Goal: Task Accomplishment & Management: Use online tool/utility

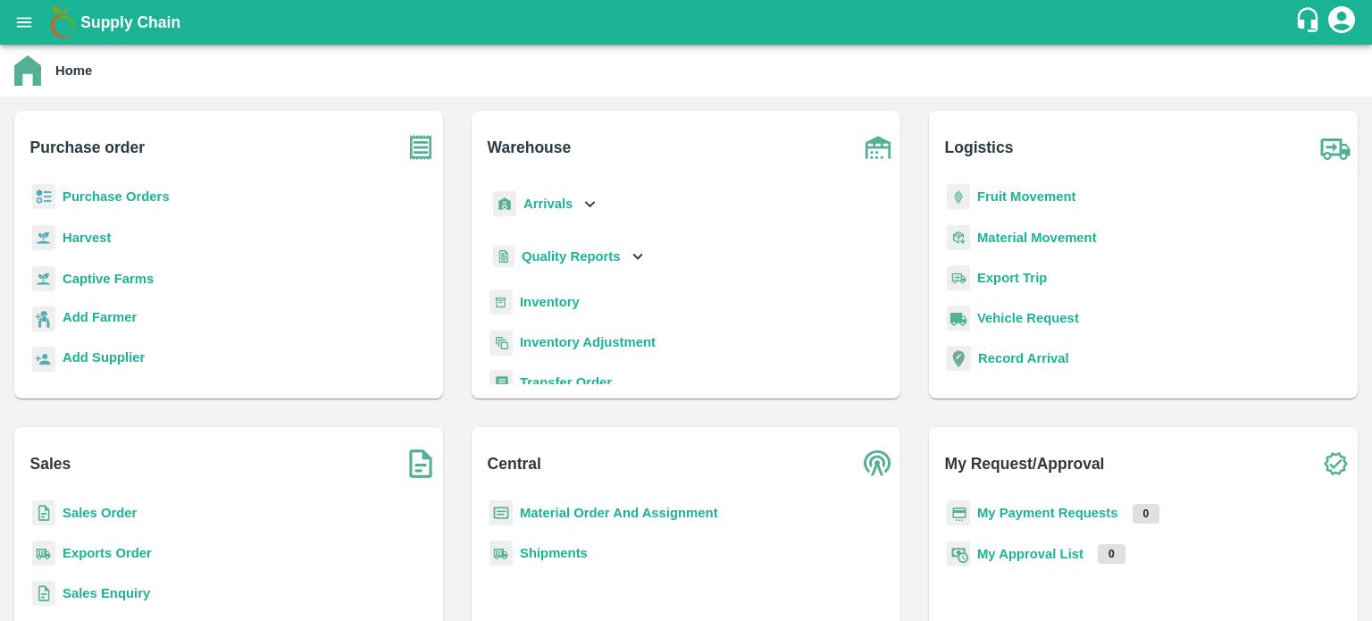
click at [548, 296] on b "Inventory" at bounding box center [550, 302] width 60 height 14
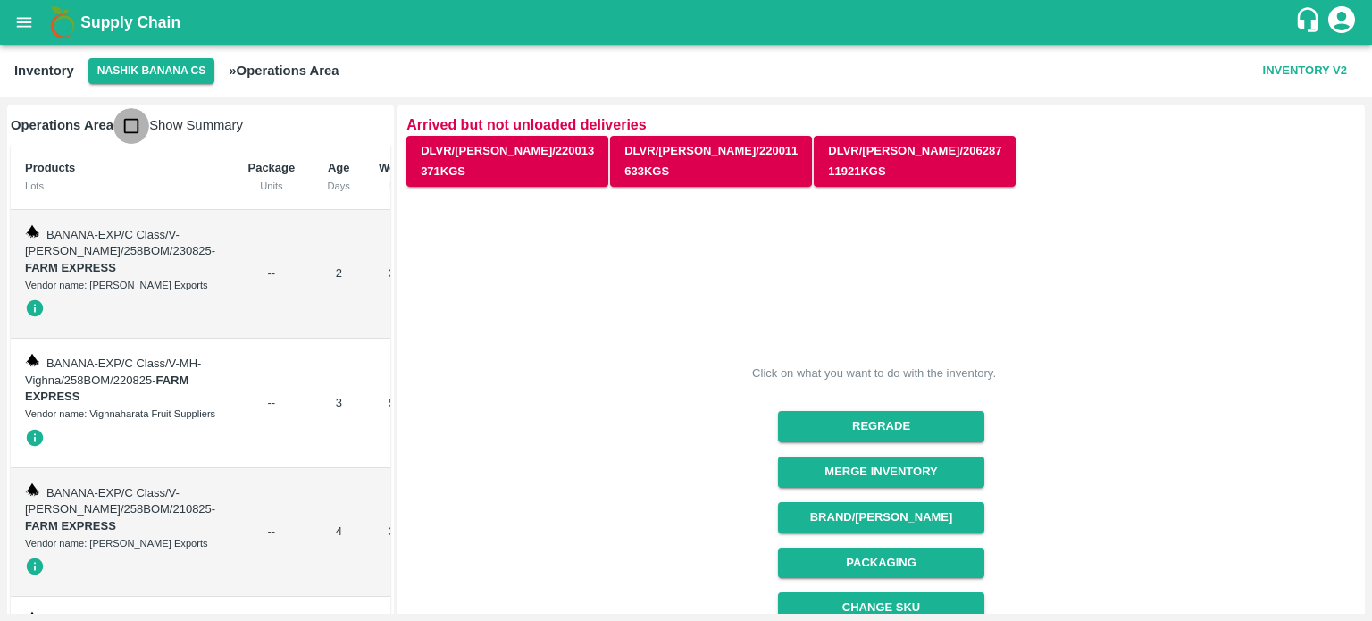
click at [137, 138] on input "checkbox" at bounding box center [131, 126] width 36 height 36
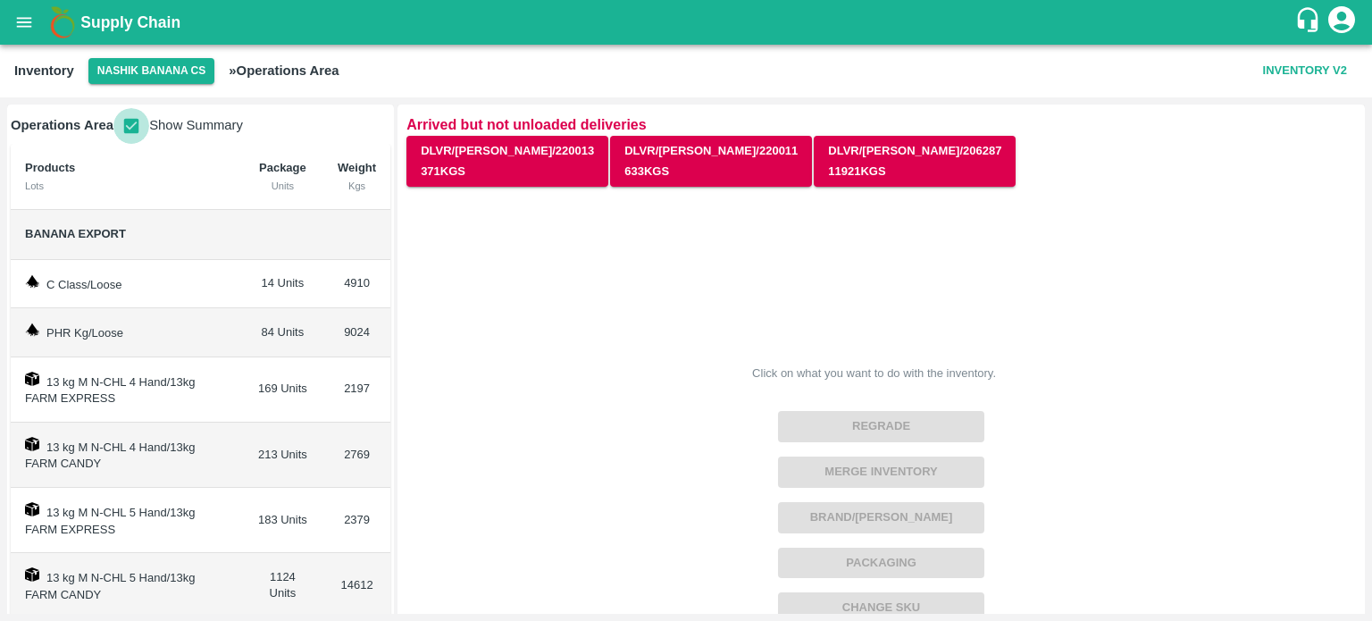
click at [126, 128] on input "checkbox" at bounding box center [131, 126] width 36 height 36
checkbox input "false"
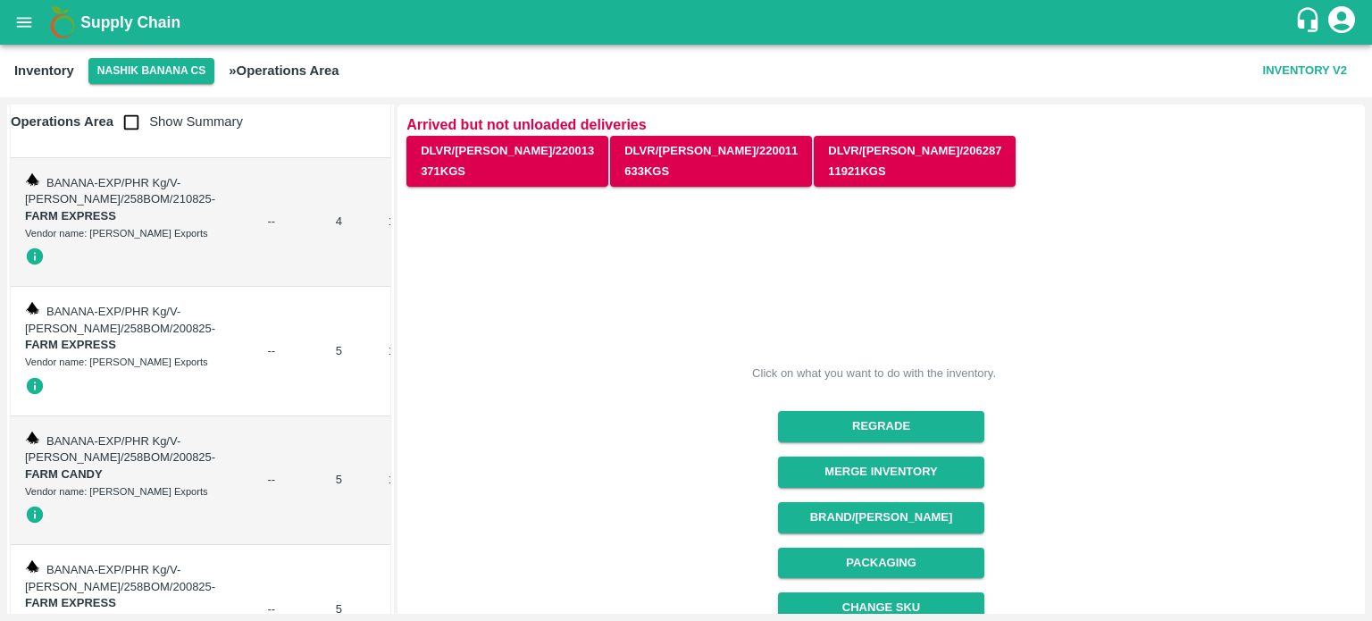
scroll to position [3793, 0]
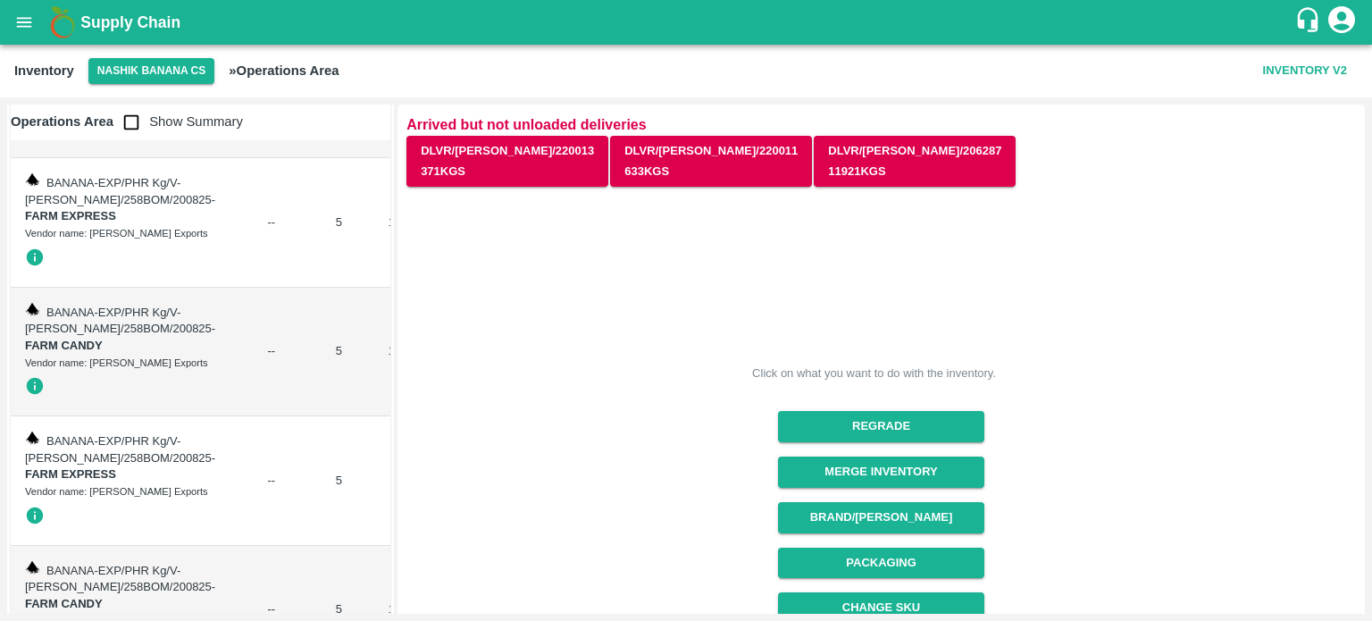
click at [891, 468] on button "Merge Inventory" at bounding box center [881, 471] width 206 height 31
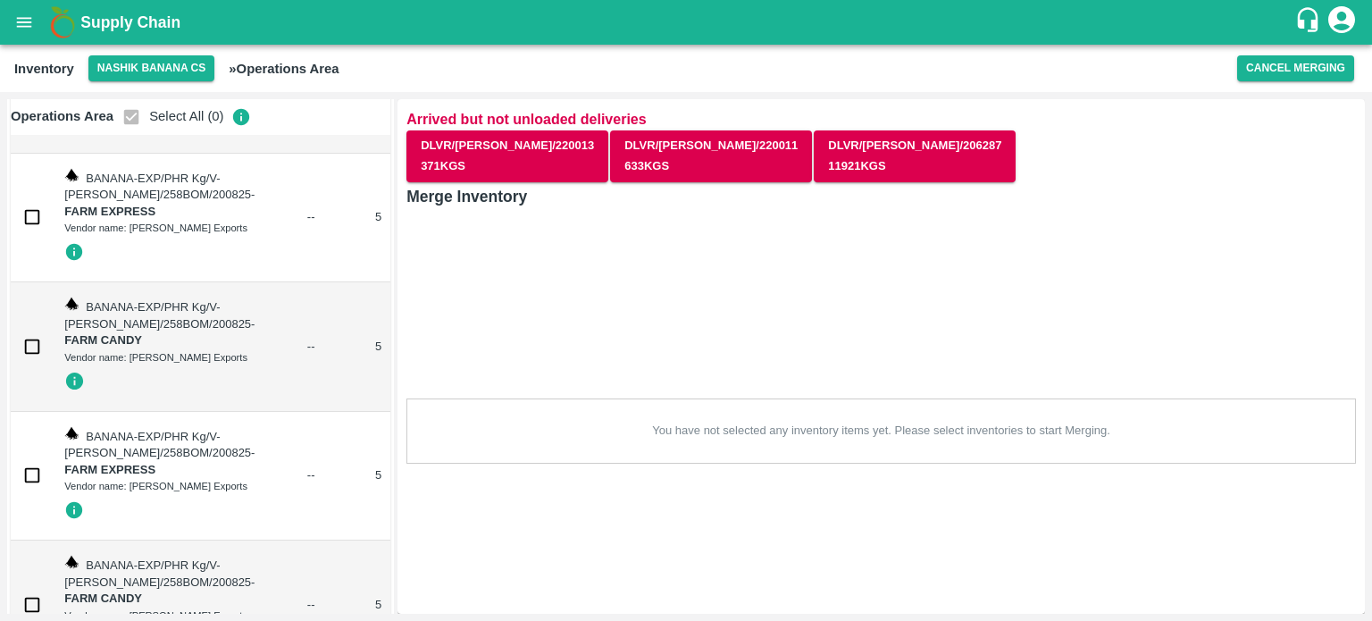
checkbox input "true"
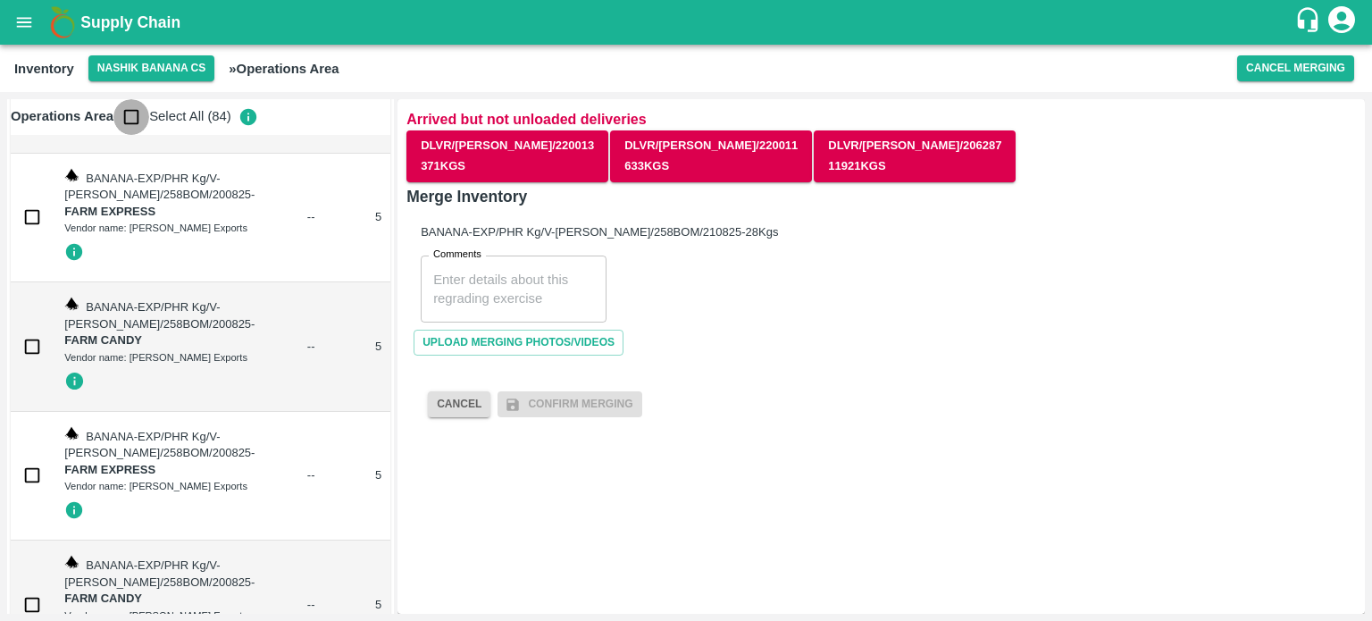
click at [129, 121] on input "checkbox" at bounding box center [131, 117] width 36 height 36
checkbox input "true"
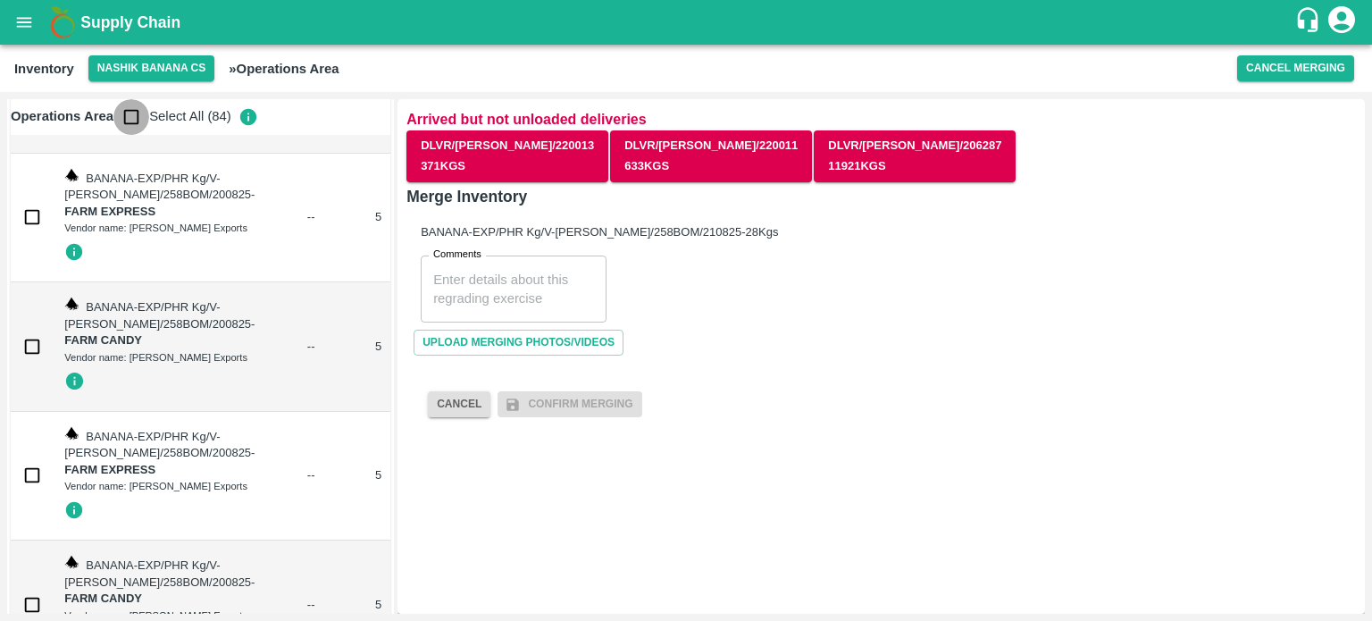
checkbox input "true"
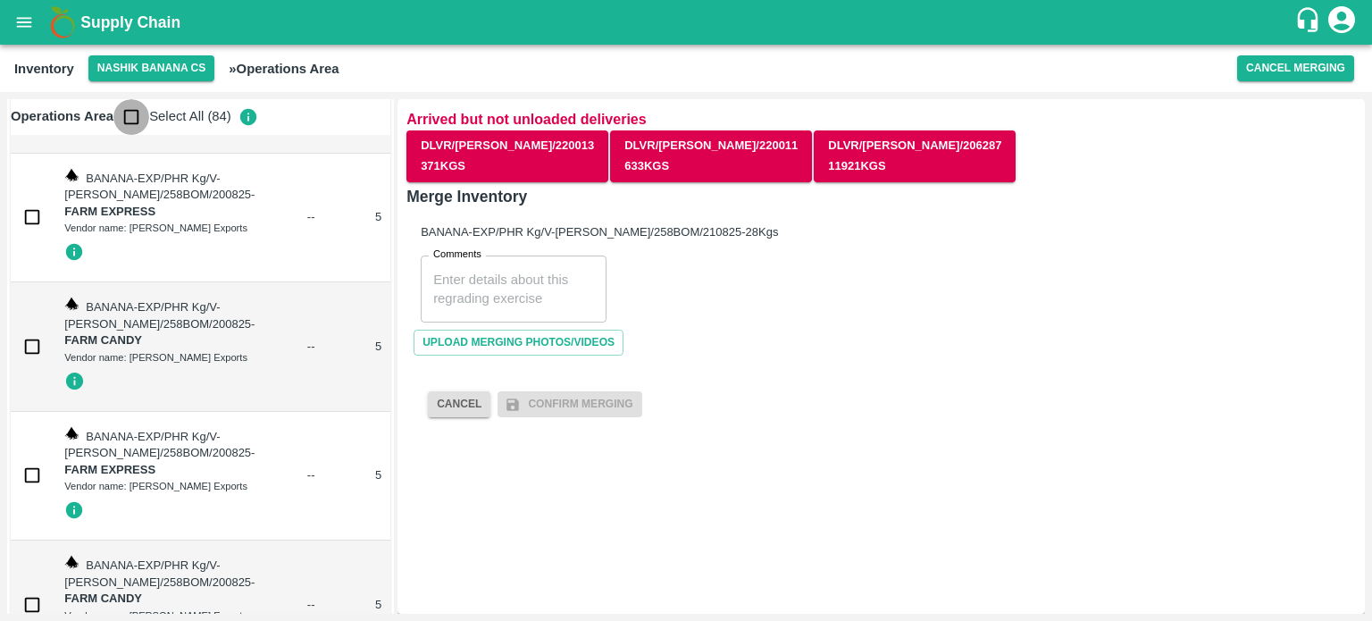
checkbox input "true"
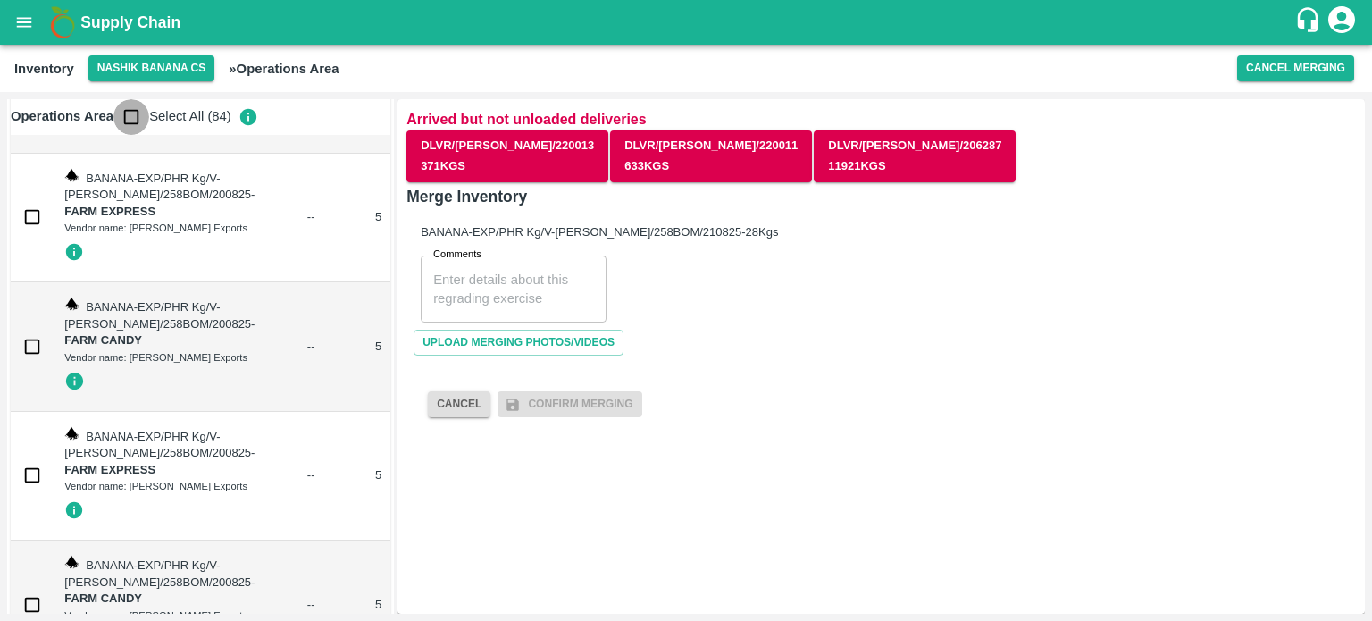
checkbox input "true"
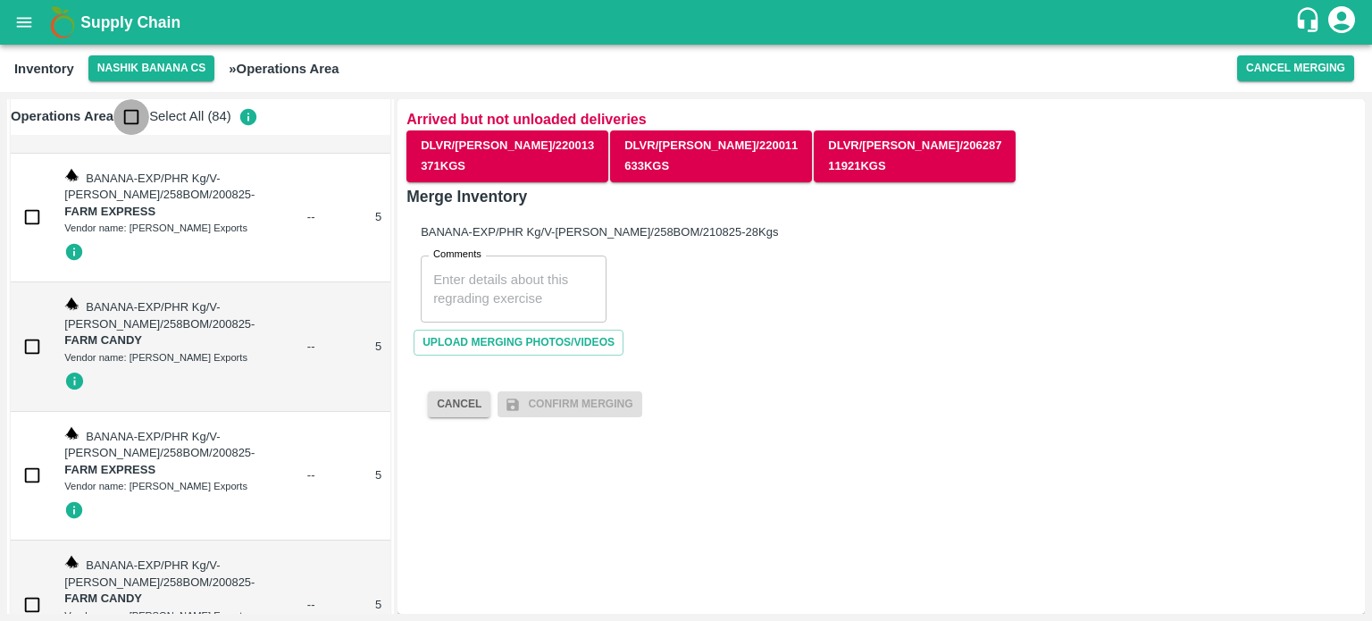
checkbox input "true"
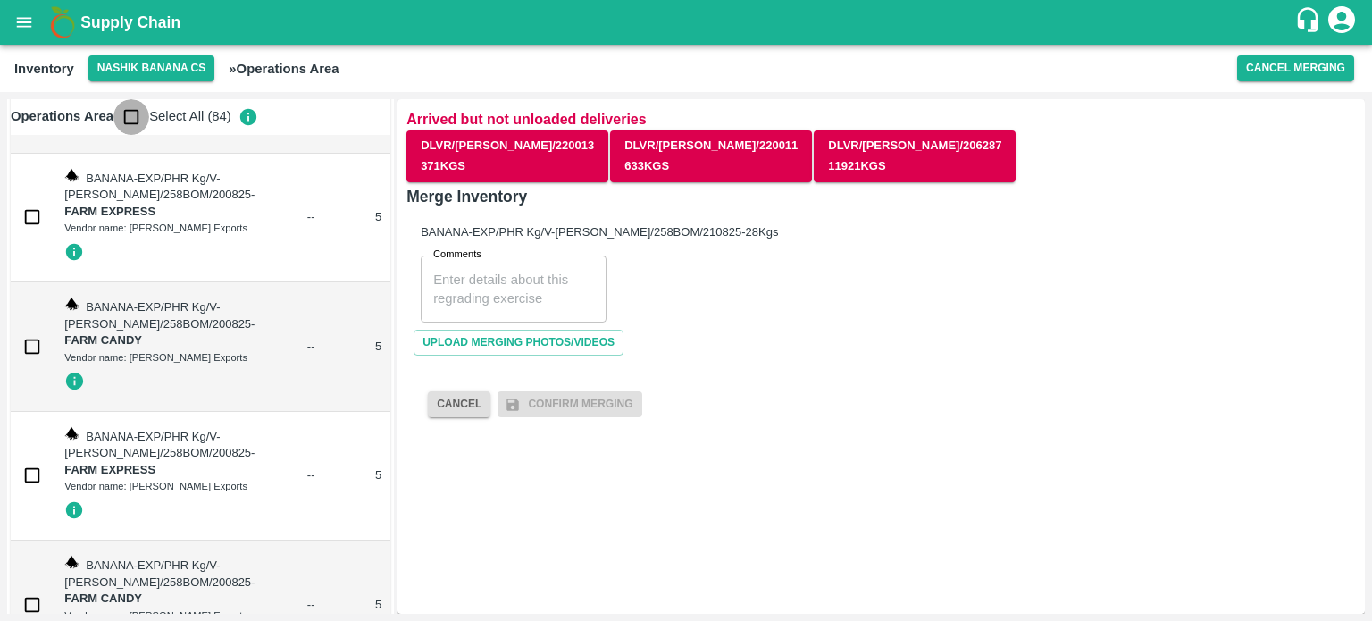
checkbox input "true"
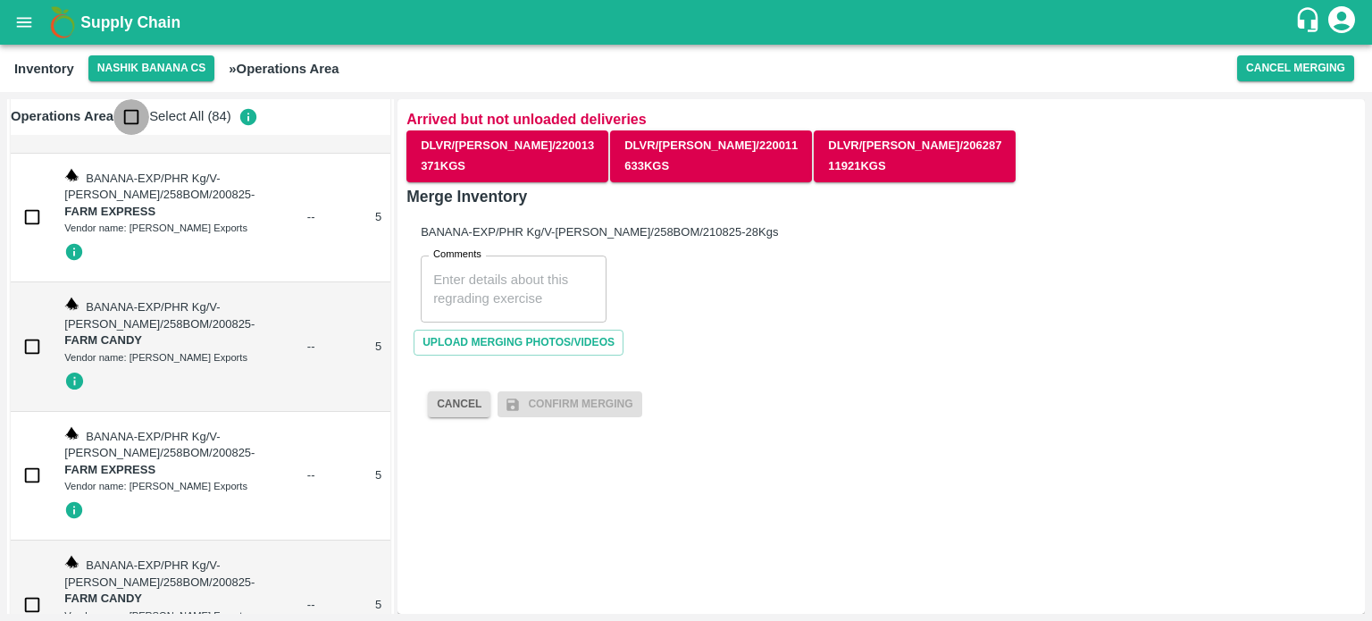
checkbox input "true"
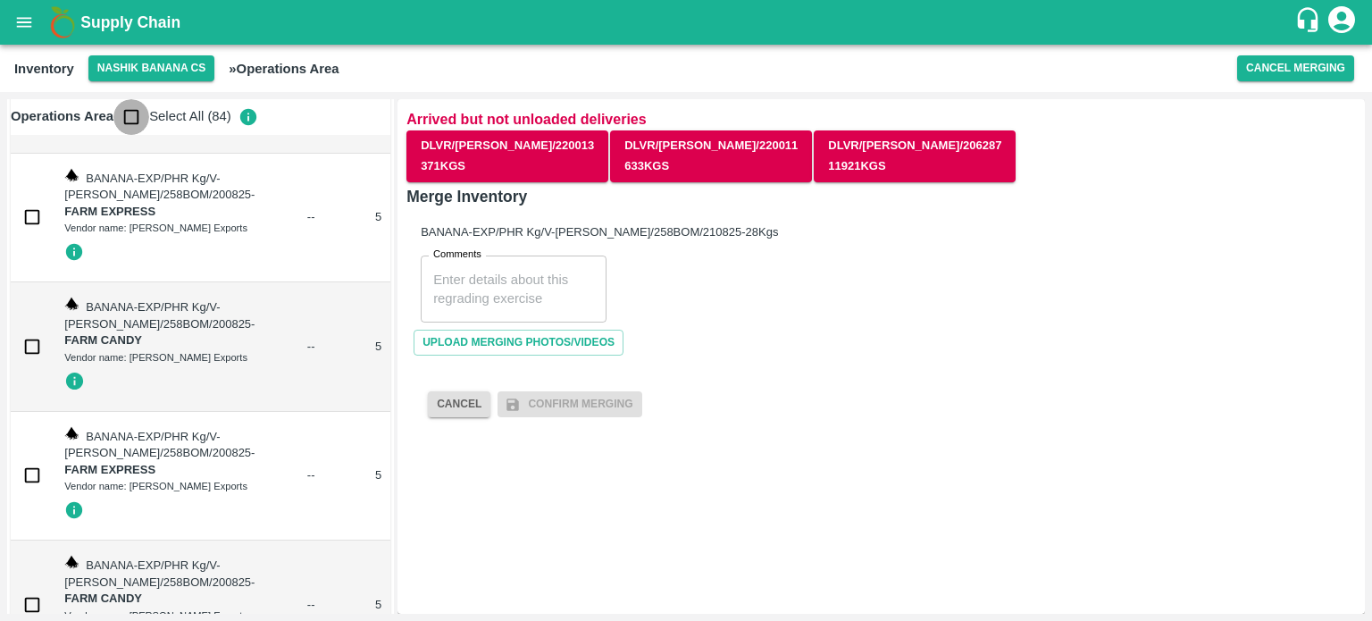
checkbox input "true"
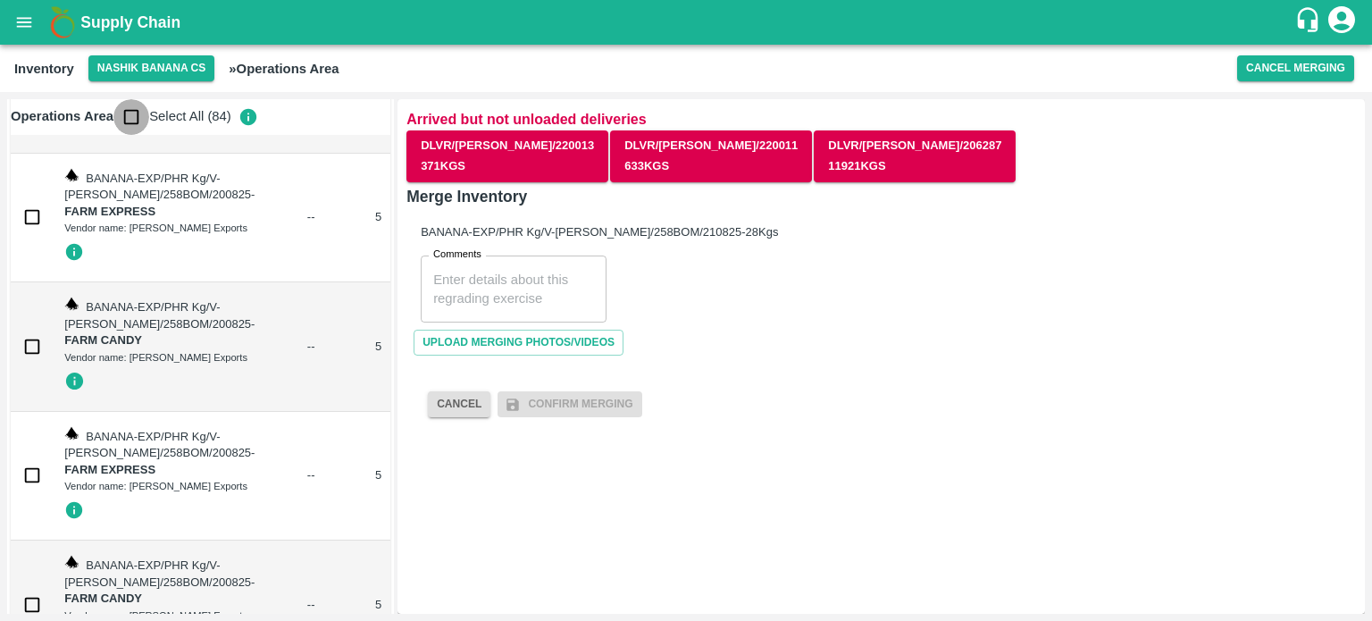
checkbox input "true"
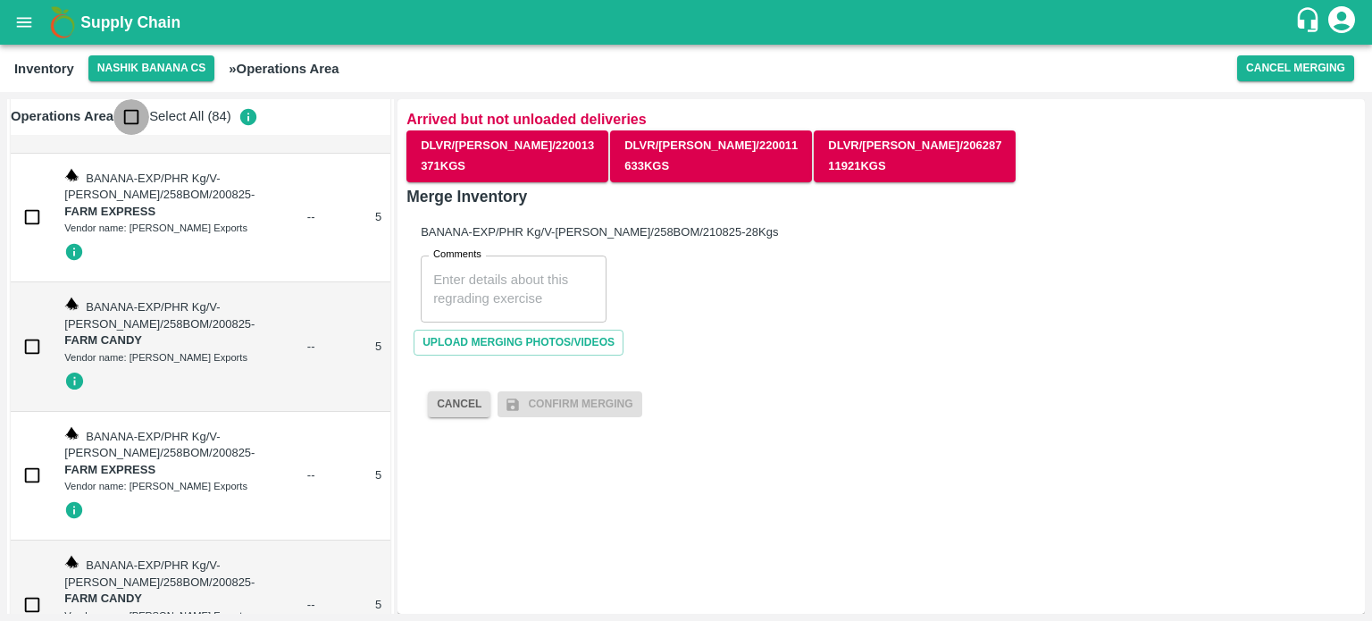
checkbox input "true"
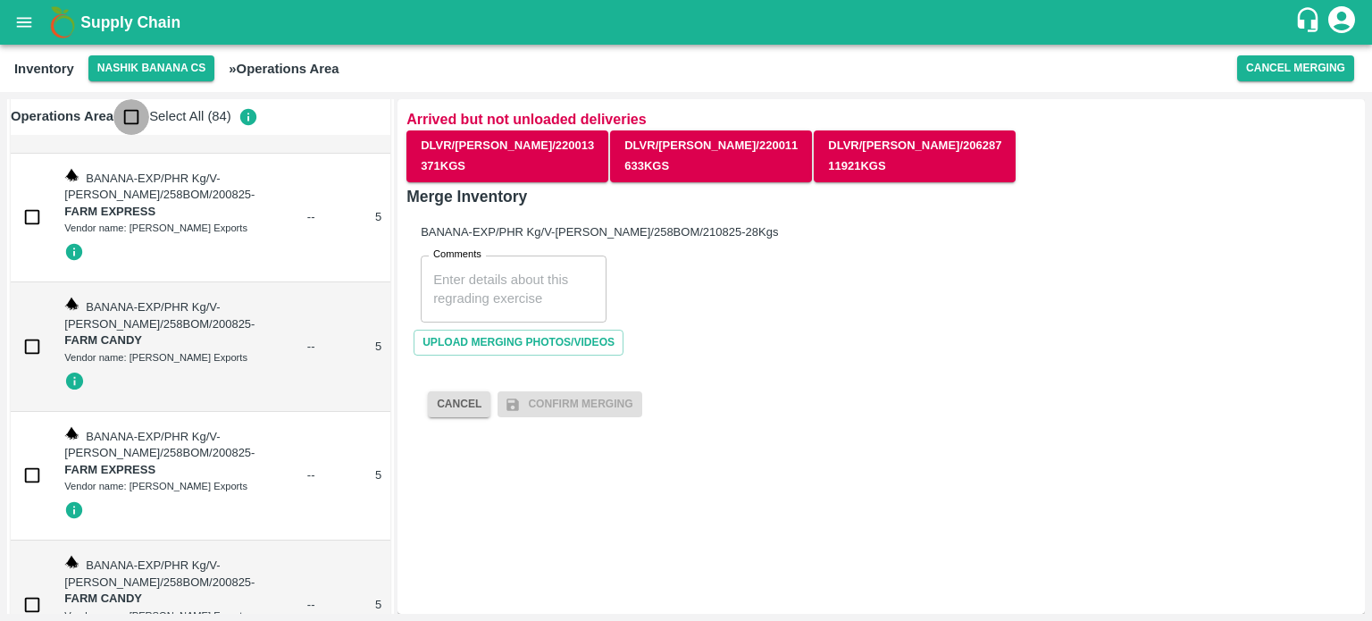
checkbox input "true"
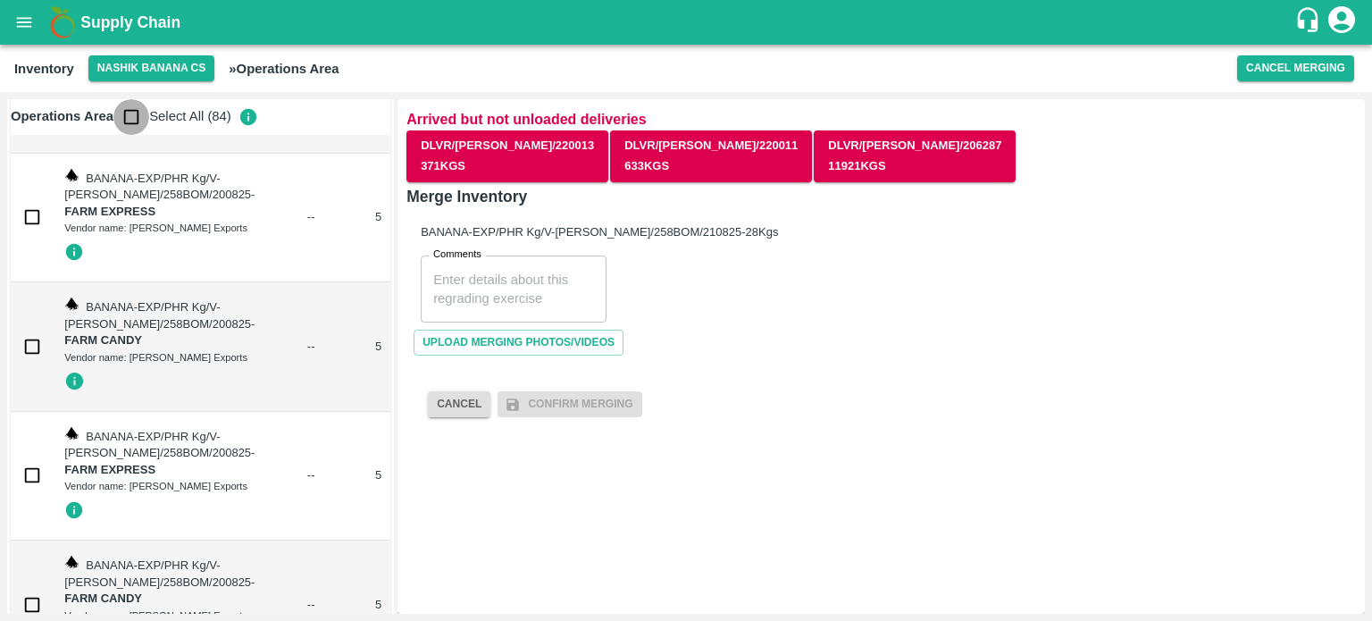
checkbox input "true"
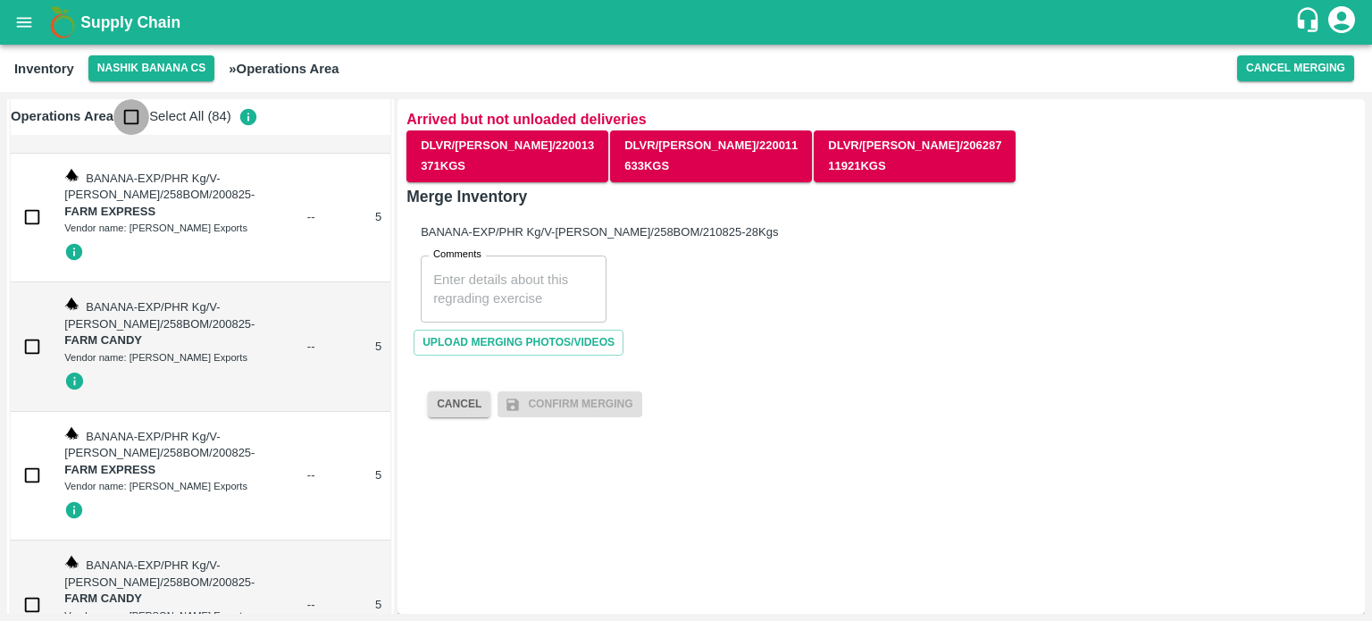
checkbox input "true"
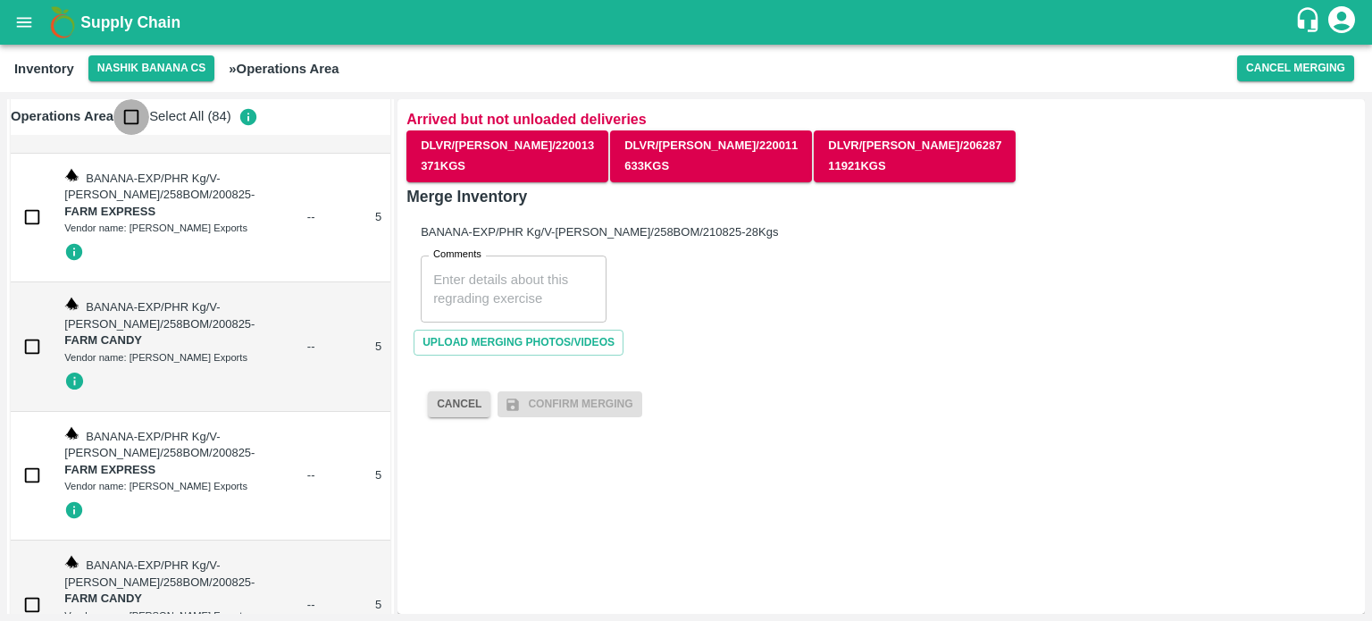
checkbox input "true"
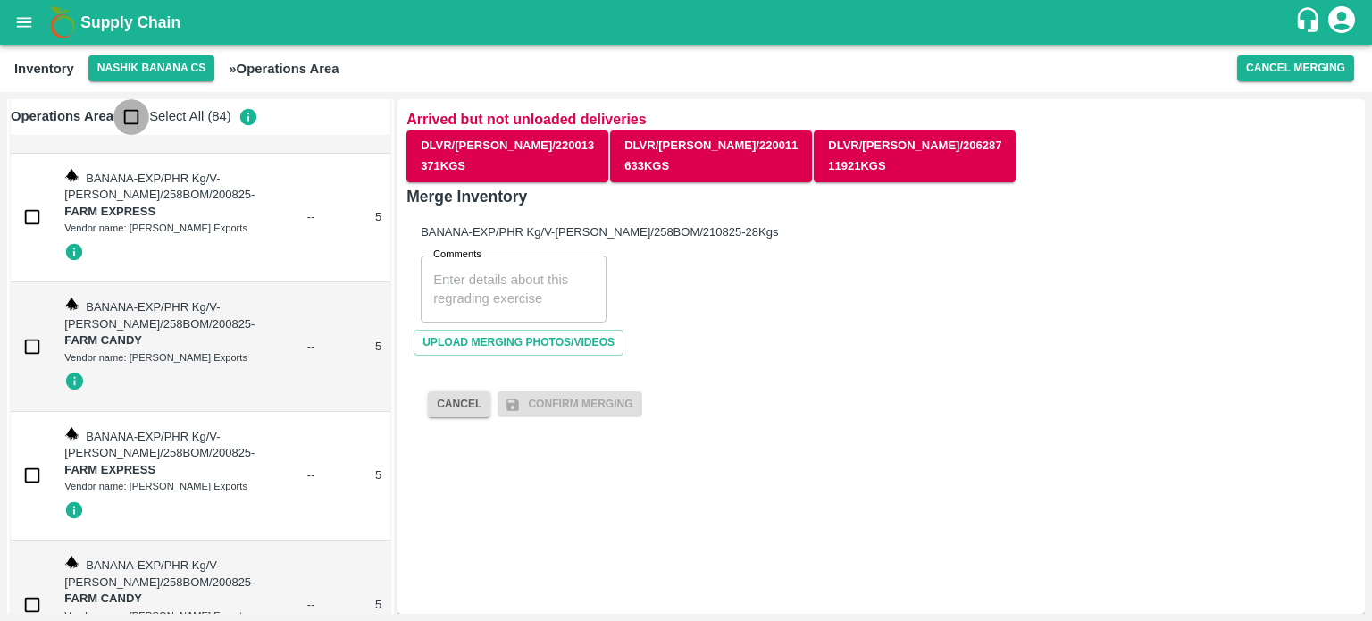
checkbox input "true"
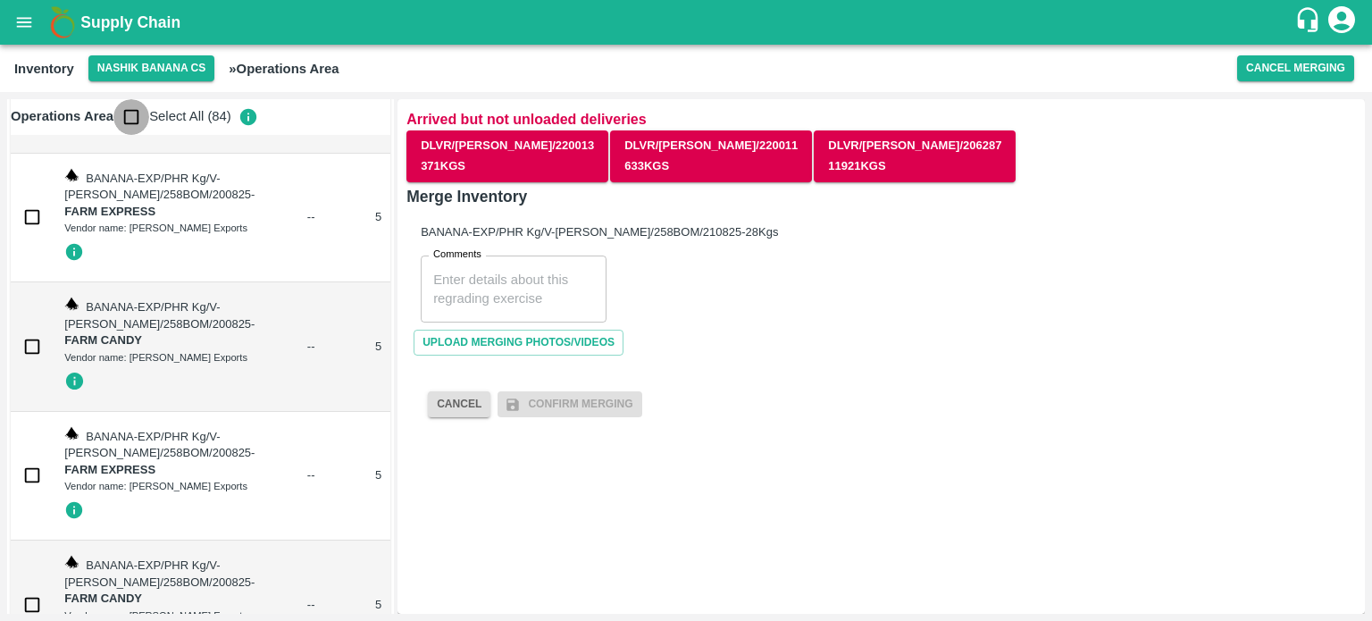
checkbox input "true"
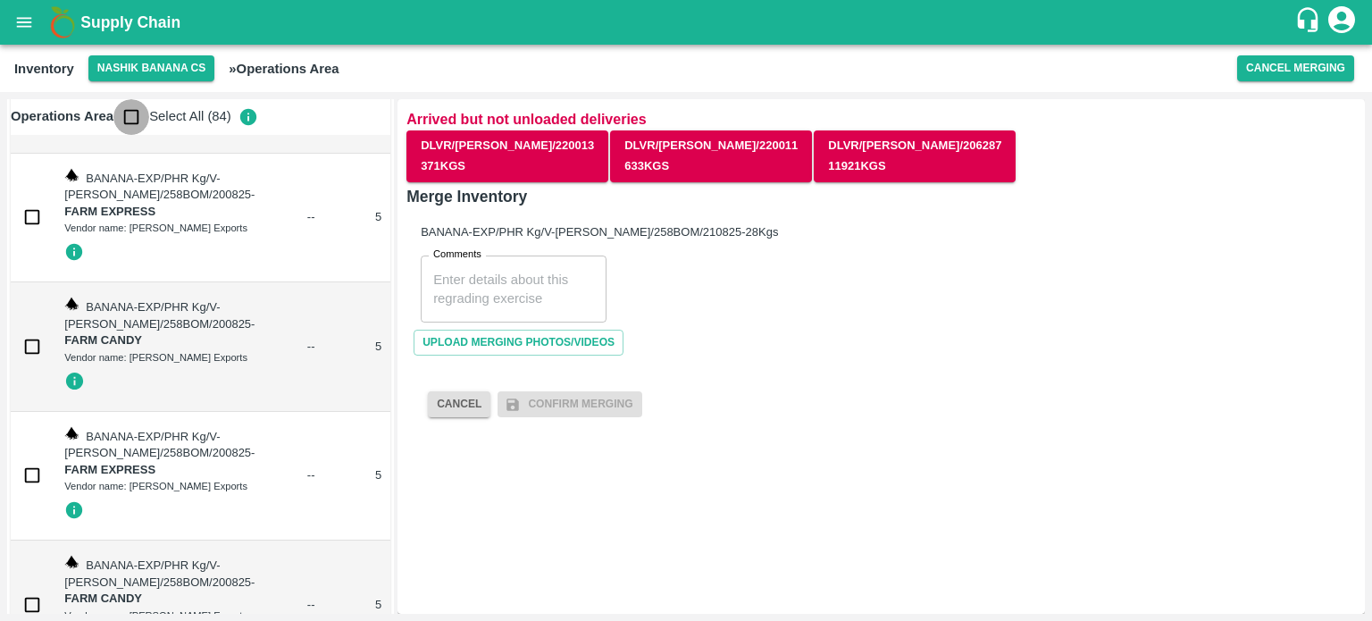
checkbox input "true"
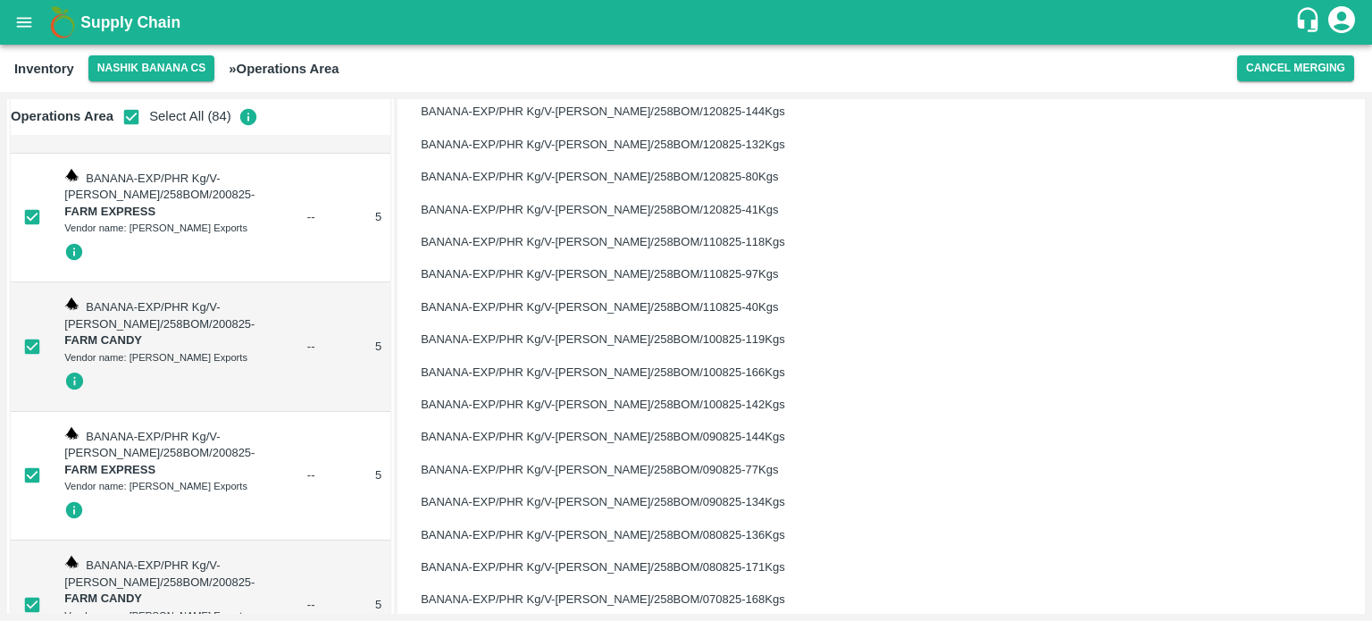
scroll to position [2524, 0]
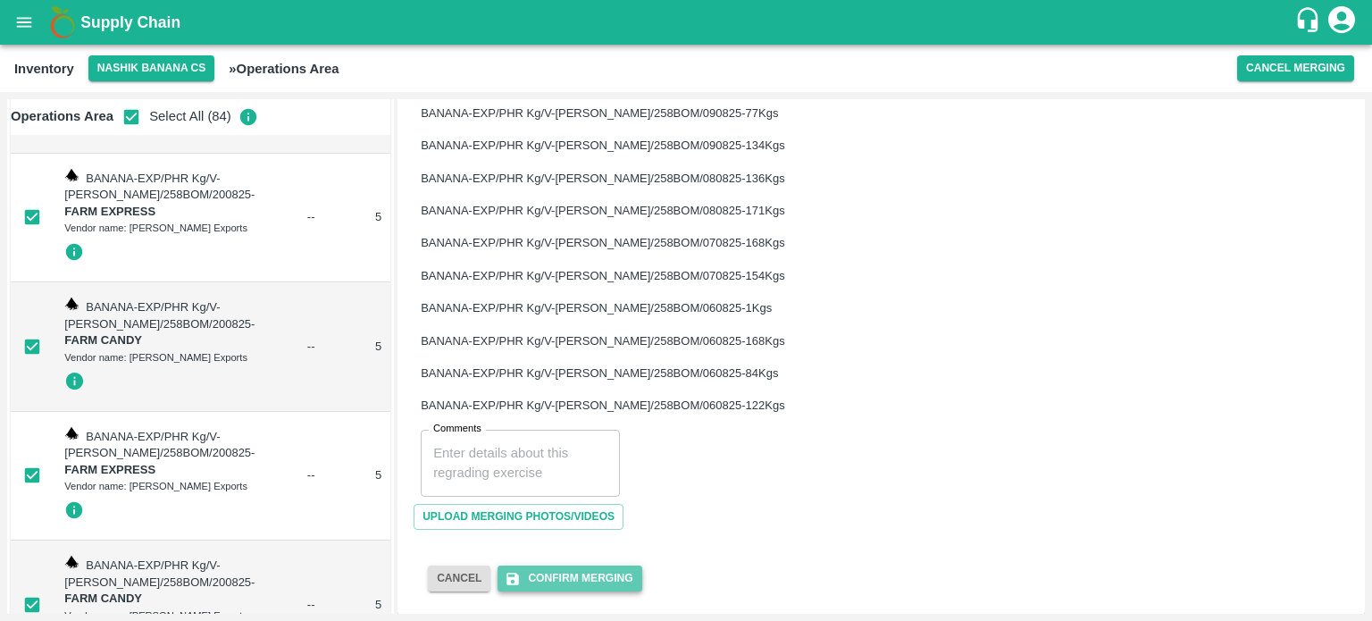
click at [587, 581] on button "Confirm Merging" at bounding box center [569, 578] width 144 height 26
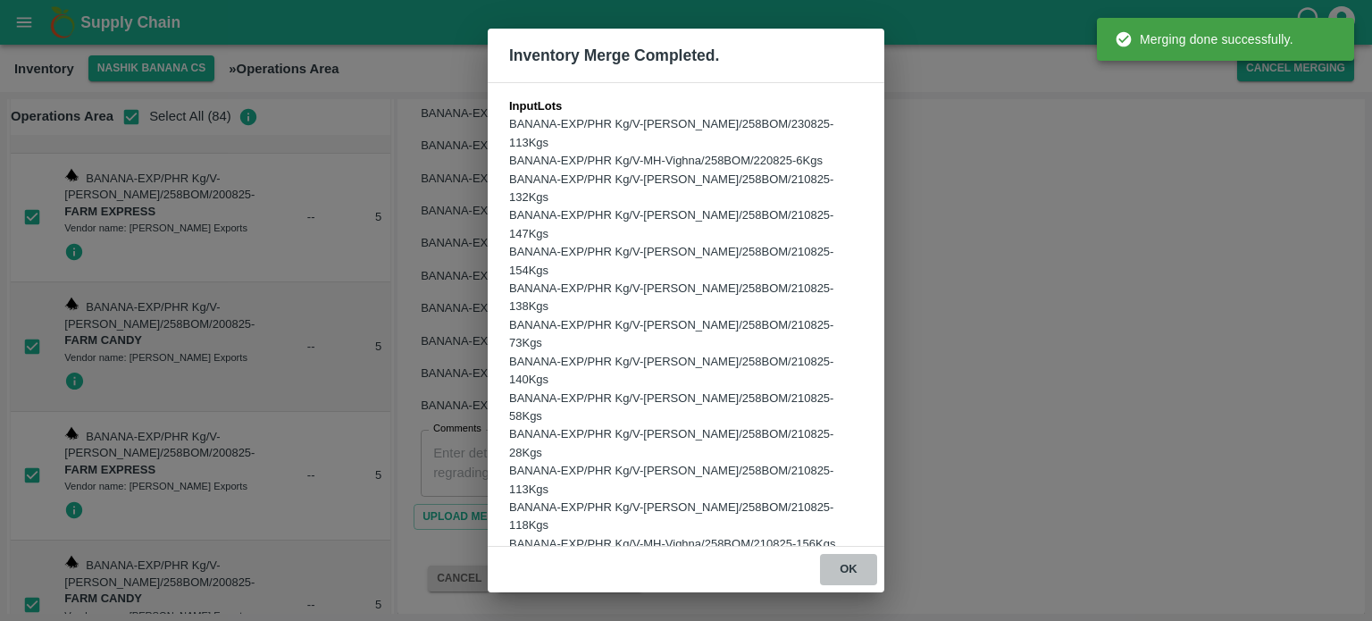
click at [838, 570] on button "ok" at bounding box center [848, 569] width 57 height 31
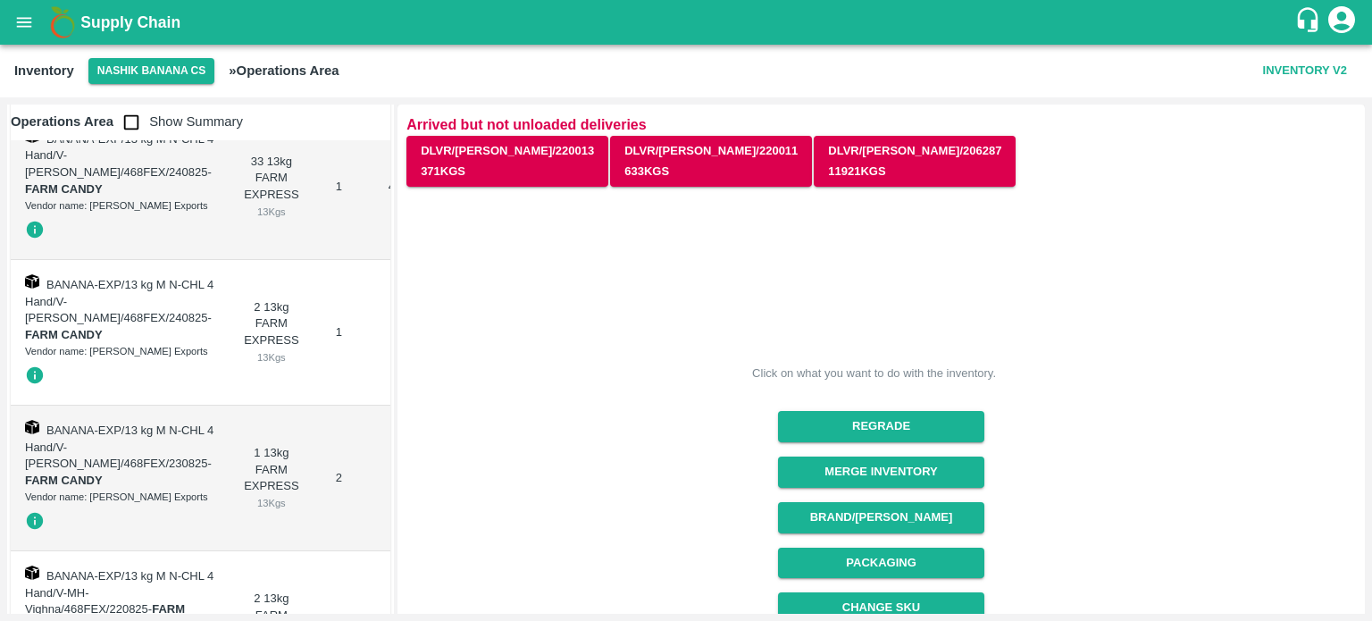
scroll to position [2406, 0]
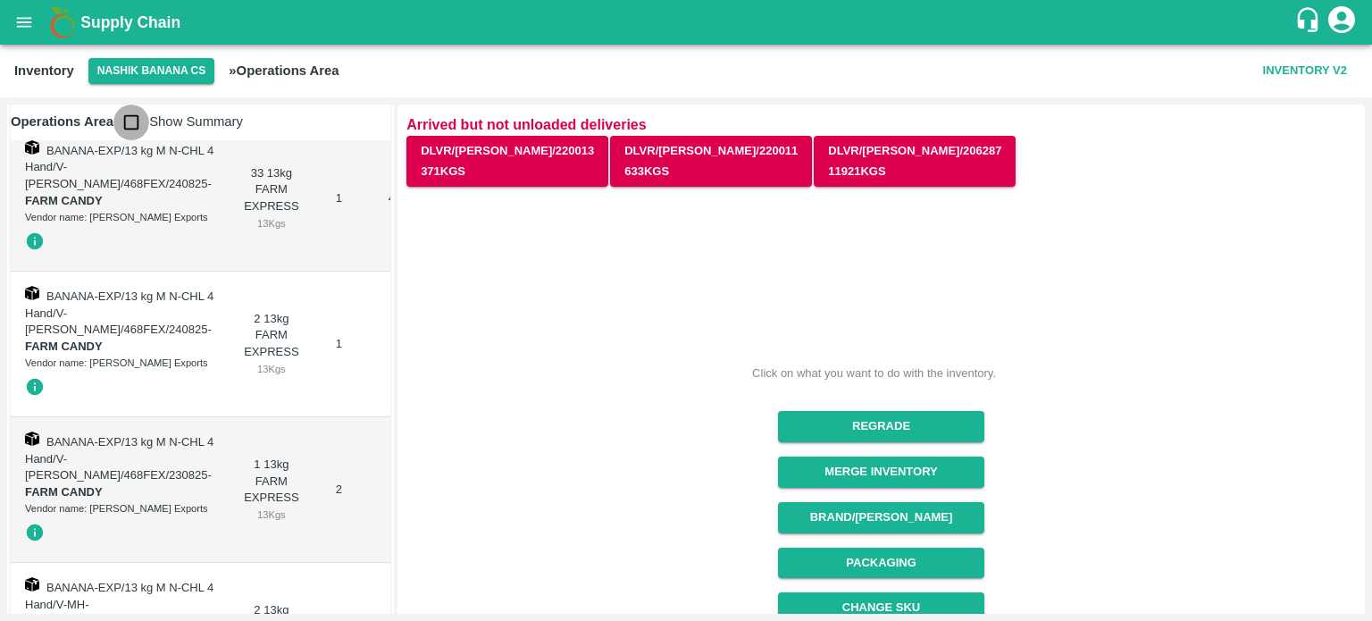
click at [129, 135] on input "checkbox" at bounding box center [131, 122] width 36 height 36
checkbox input "true"
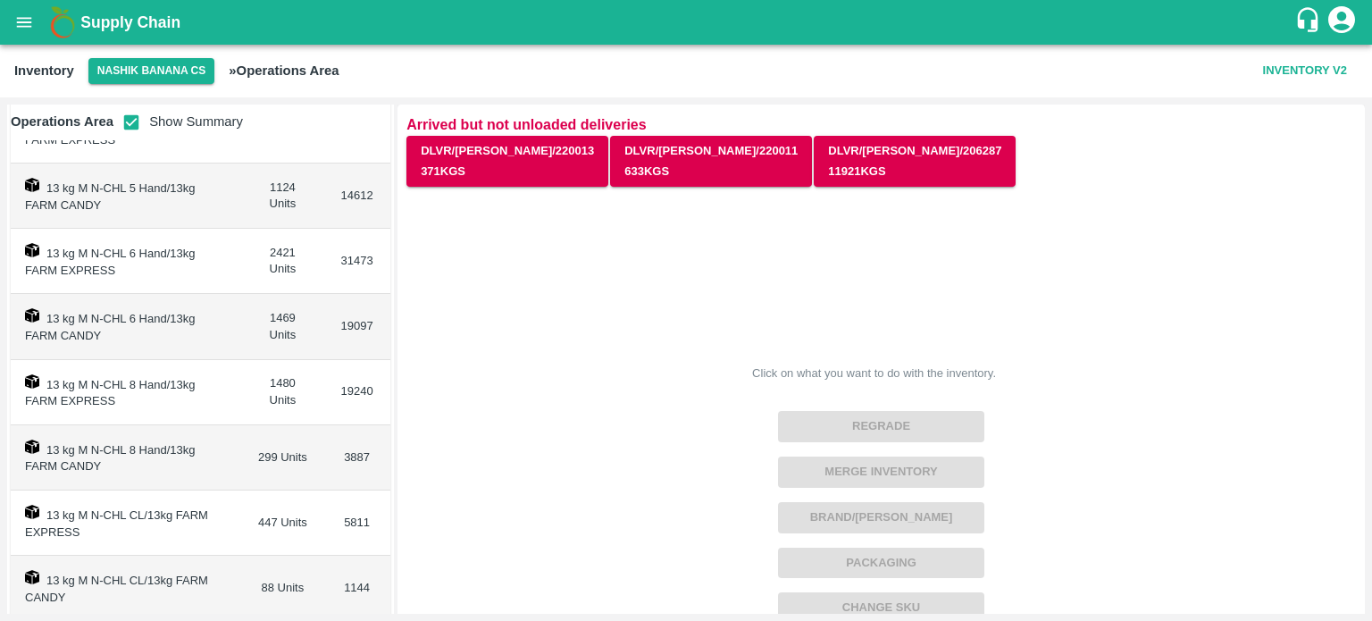
scroll to position [423, 0]
